Goal: Task Accomplishment & Management: Complete application form

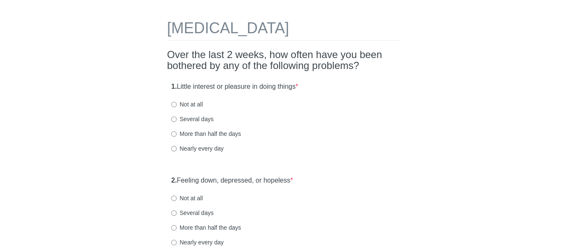
scroll to position [42, 0]
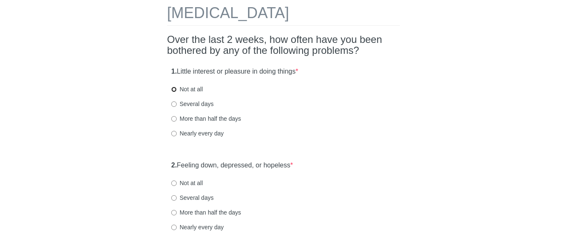
click at [171, 90] on input "Not at all" at bounding box center [173, 89] width 5 height 5
radio input "true"
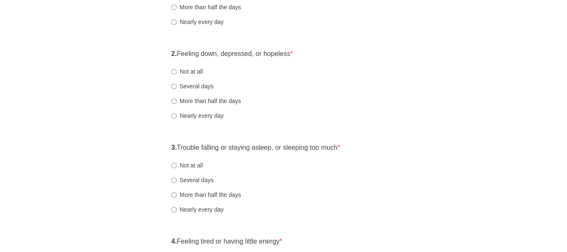
scroll to position [168, 0]
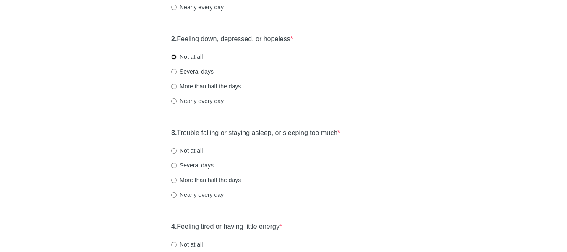
click at [175, 56] on input "Not at all" at bounding box center [173, 56] width 5 height 5
radio input "true"
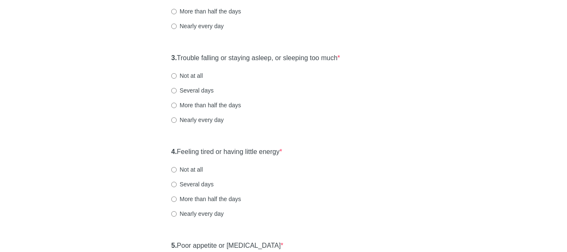
scroll to position [252, 0]
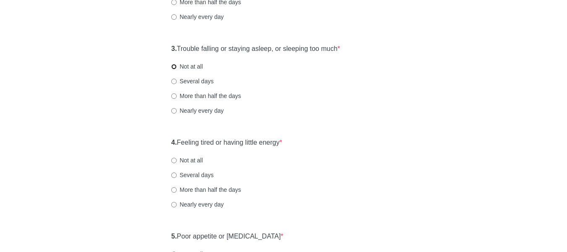
click at [173, 68] on input "Not at all" at bounding box center [173, 66] width 5 height 5
radio input "true"
click at [164, 142] on div "Patient Health Questionnaire-9 Over the last 2 weeks, how often have you been b…" at bounding box center [284, 255] width 246 height 955
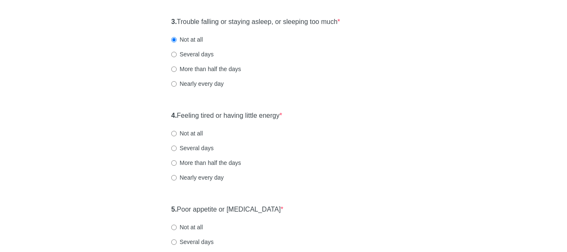
scroll to position [336, 0]
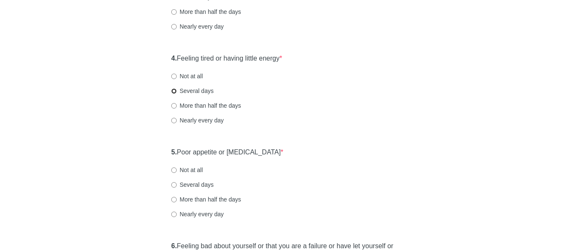
click at [175, 89] on input "Several days" at bounding box center [173, 90] width 5 height 5
radio input "true"
click at [169, 153] on div "5. Poor appetite or overeating * Not at all Several days More than half the day…" at bounding box center [283, 186] width 233 height 87
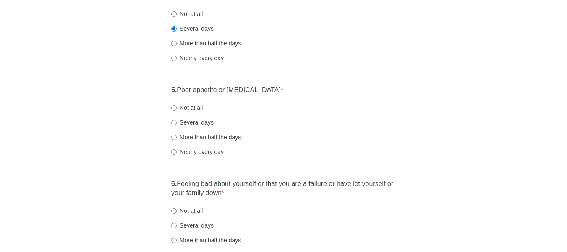
scroll to position [420, 0]
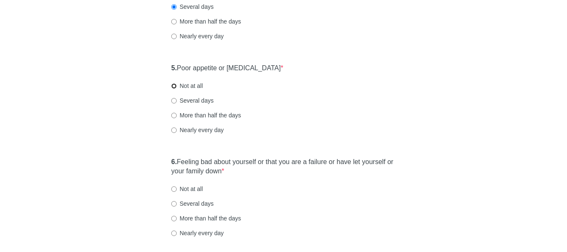
click at [173, 84] on input "Not at all" at bounding box center [173, 85] width 5 height 5
radio input "true"
click at [160, 155] on div "Patient Health Questionnaire-9 Over the last 2 weeks, how often have you been b…" at bounding box center [283, 87] width 491 height 955
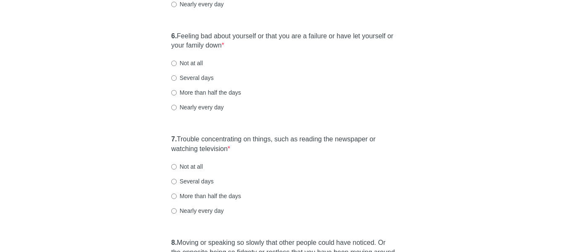
scroll to position [546, 0]
click at [176, 62] on input "Not at all" at bounding box center [173, 62] width 5 height 5
radio input "true"
click at [168, 138] on div "7. Trouble concentrating on things, such as reading the newspaper or watching t…" at bounding box center [283, 178] width 233 height 97
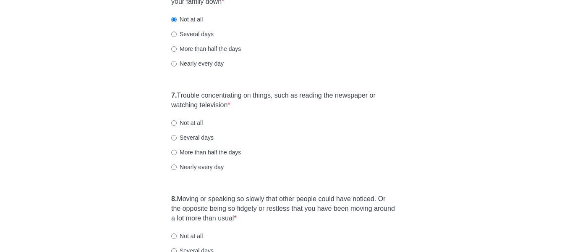
scroll to position [630, 0]
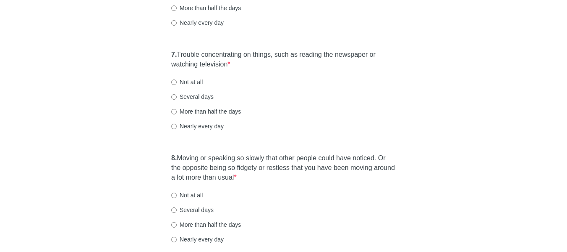
click at [175, 86] on label "Not at all" at bounding box center [186, 82] width 31 height 8
click at [175, 85] on input "Not at all" at bounding box center [173, 81] width 5 height 5
radio input "true"
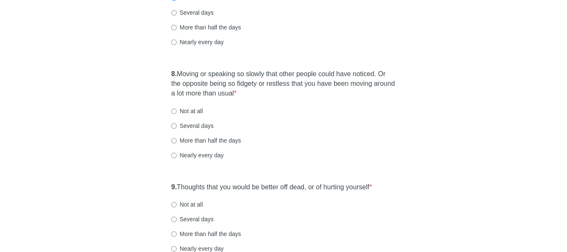
scroll to position [756, 0]
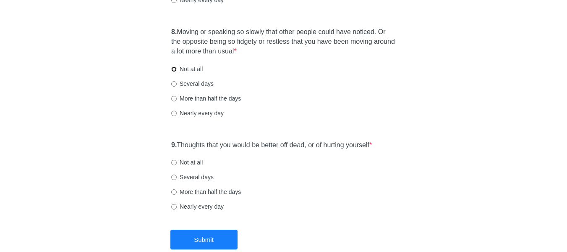
click at [175, 69] on input "Not at all" at bounding box center [173, 68] width 5 height 5
radio input "true"
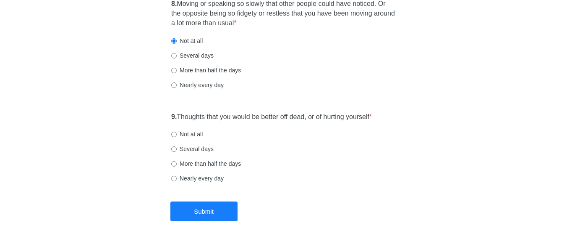
scroll to position [798, 0]
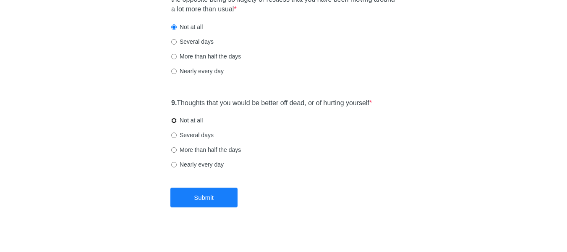
click at [174, 121] on input "Not at all" at bounding box center [173, 120] width 5 height 5
radio input "true"
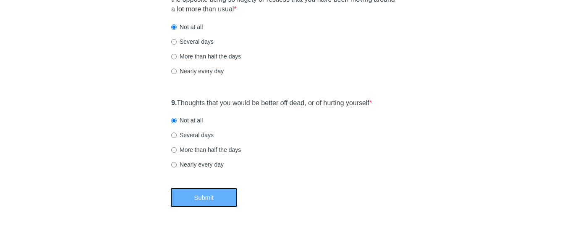
click at [212, 193] on button "Submit" at bounding box center [203, 197] width 67 height 20
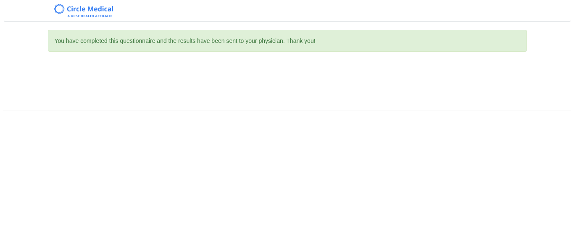
scroll to position [0, 0]
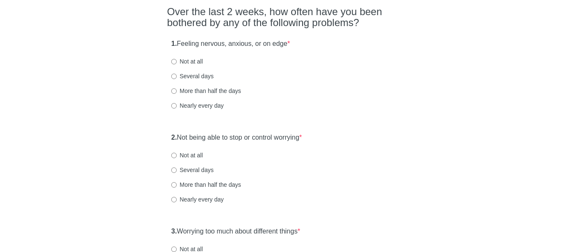
scroll to position [84, 0]
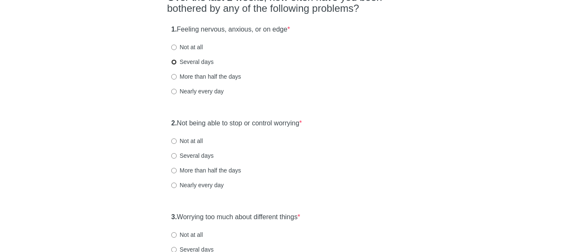
click at [174, 60] on input "Several days" at bounding box center [173, 61] width 5 height 5
radio input "true"
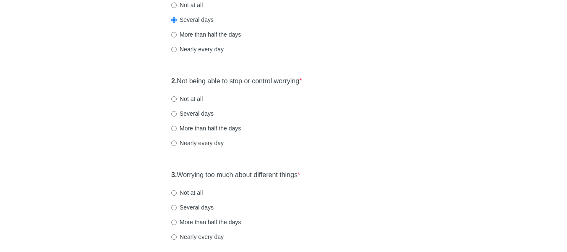
scroll to position [168, 0]
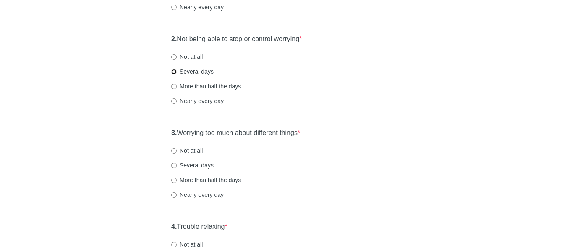
click at [172, 72] on input "Several days" at bounding box center [173, 71] width 5 height 5
radio input "true"
click at [160, 132] on div "General Anxiety Disorder Over the last 2 weeks, how often have you been bothere…" at bounding box center [283, 227] width 491 height 730
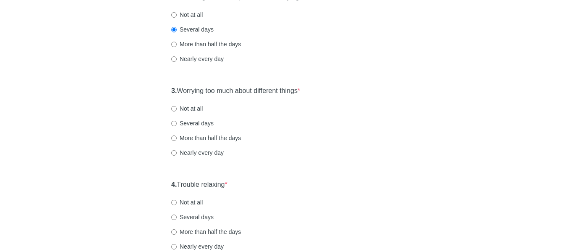
scroll to position [252, 0]
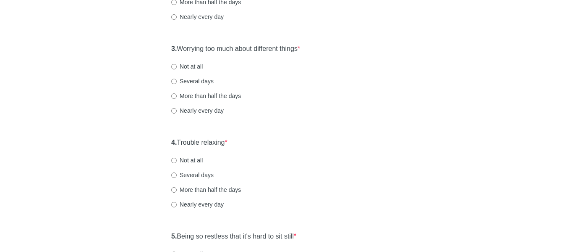
click at [178, 82] on label "Several days" at bounding box center [192, 81] width 42 height 8
click at [177, 82] on input "Several days" at bounding box center [173, 81] width 5 height 5
radio input "true"
click at [161, 142] on div "General Anxiety Disorder Over the last 2 weeks, how often have you been bothere…" at bounding box center [284, 143] width 246 height 730
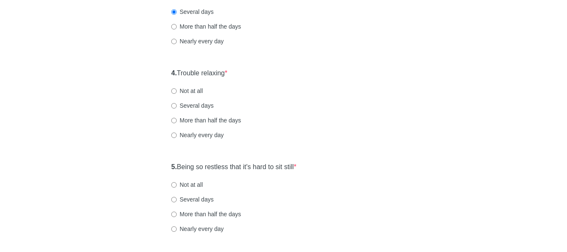
scroll to position [336, 0]
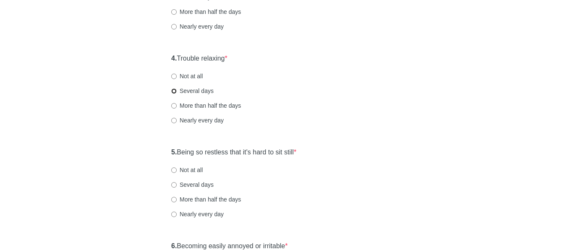
click at [175, 90] on input "Several days" at bounding box center [173, 90] width 5 height 5
radio input "true"
click at [166, 149] on div "General Anxiety Disorder Over the last 2 weeks, how often have you been bothere…" at bounding box center [284, 59] width 246 height 730
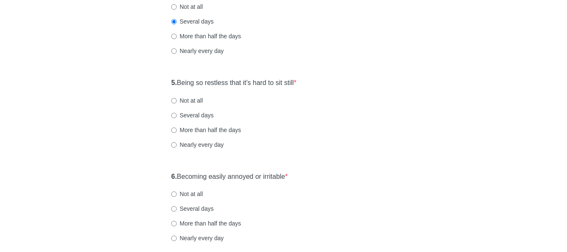
scroll to position [420, 0]
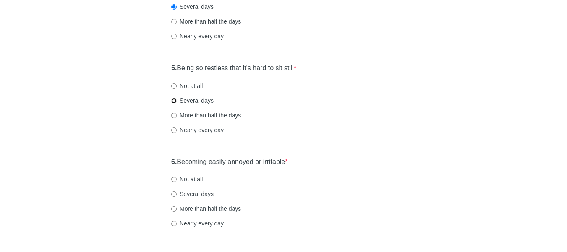
click at [176, 100] on input "Several days" at bounding box center [173, 100] width 5 height 5
radio input "true"
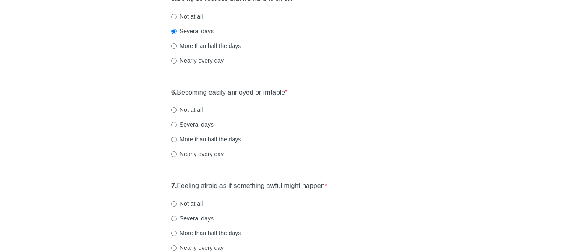
scroll to position [504, 0]
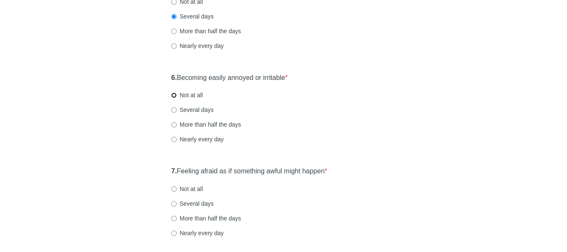
click at [172, 97] on input "Not at all" at bounding box center [173, 94] width 5 height 5
radio input "true"
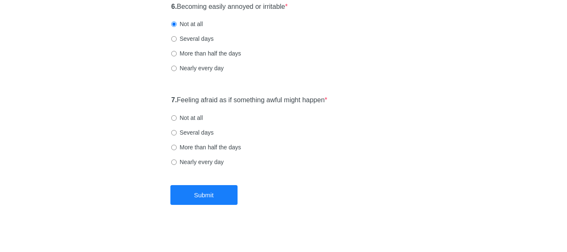
scroll to position [579, 0]
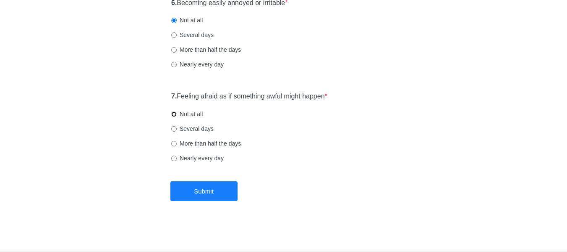
click at [174, 115] on input "Not at all" at bounding box center [173, 113] width 5 height 5
radio input "true"
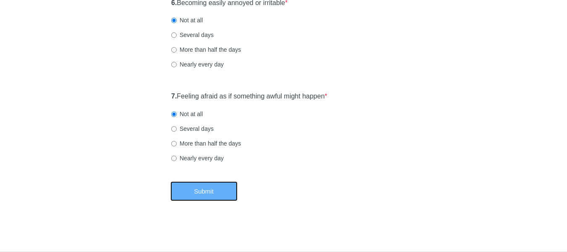
click at [215, 190] on button "Submit" at bounding box center [203, 191] width 67 height 20
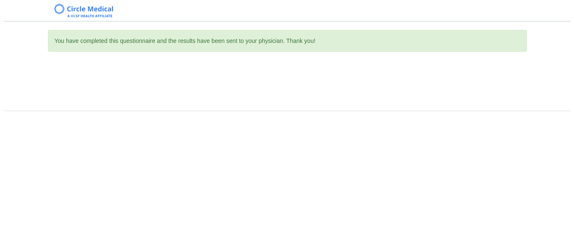
scroll to position [0, 0]
